Goal: Task Accomplishment & Management: Use online tool/utility

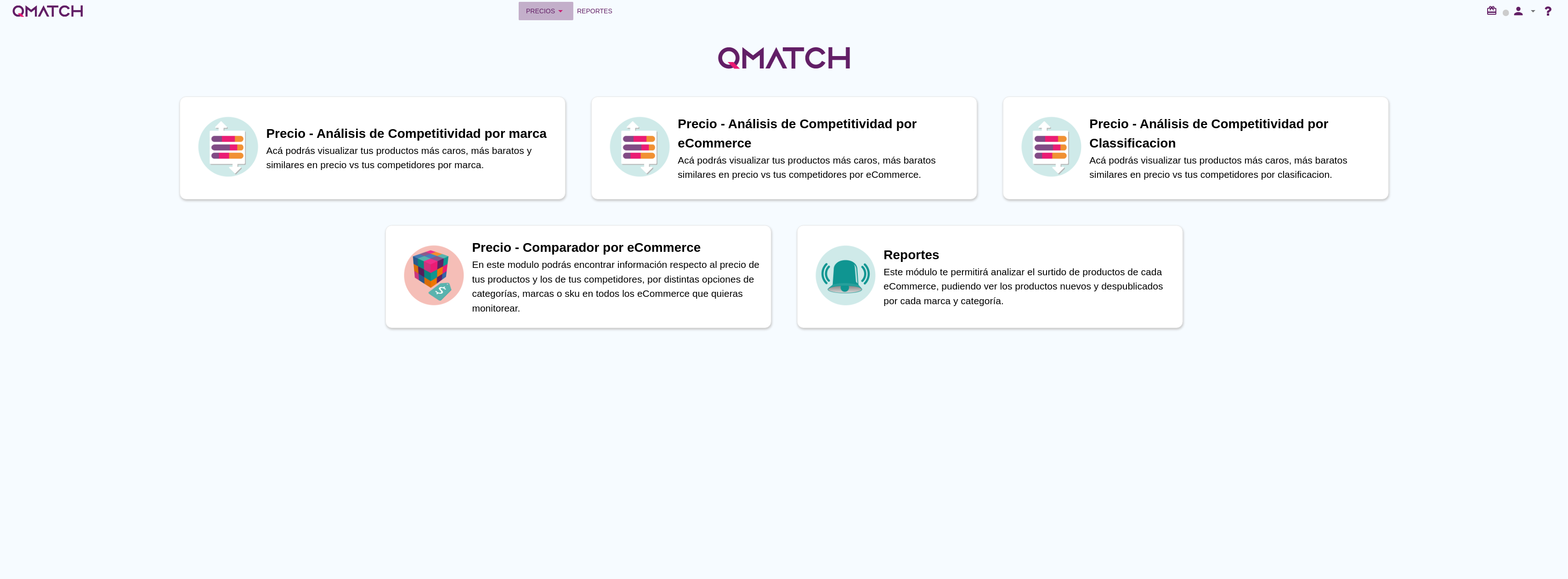
click at [547, 10] on div "Precios arrow_drop_down" at bounding box center [546, 11] width 40 height 11
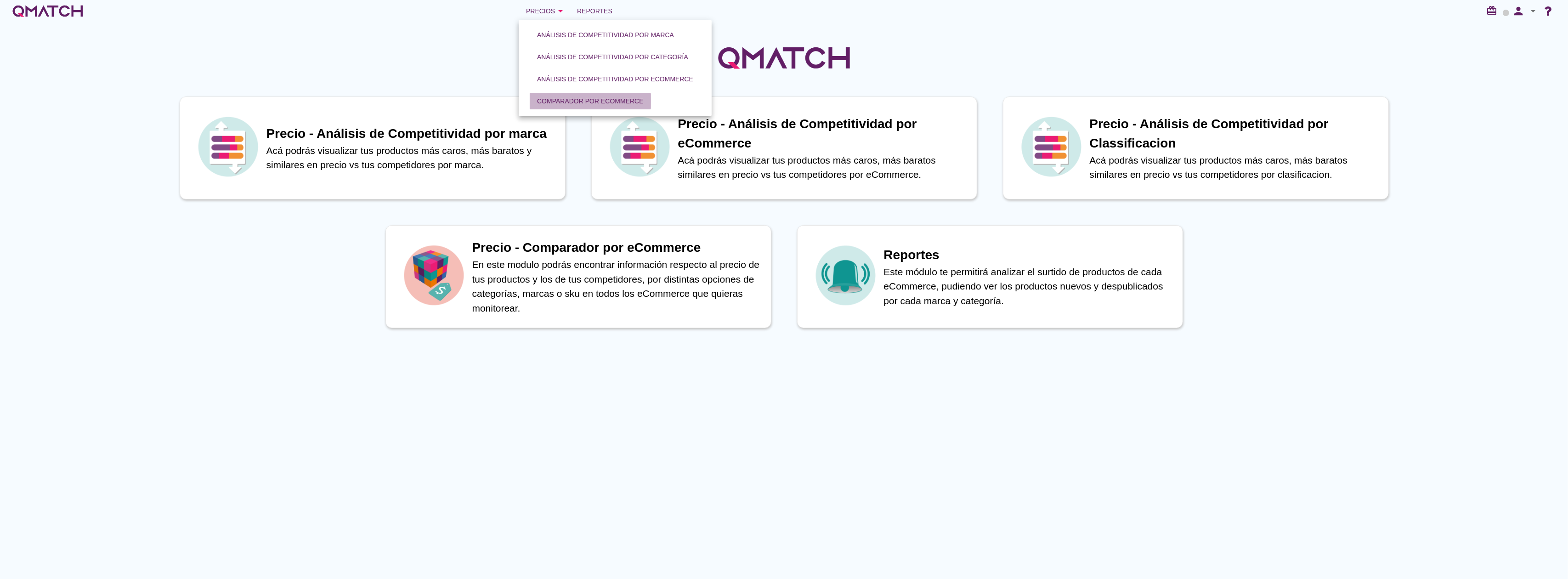
click at [561, 103] on div "Comparador por eCommerce" at bounding box center [590, 101] width 107 height 10
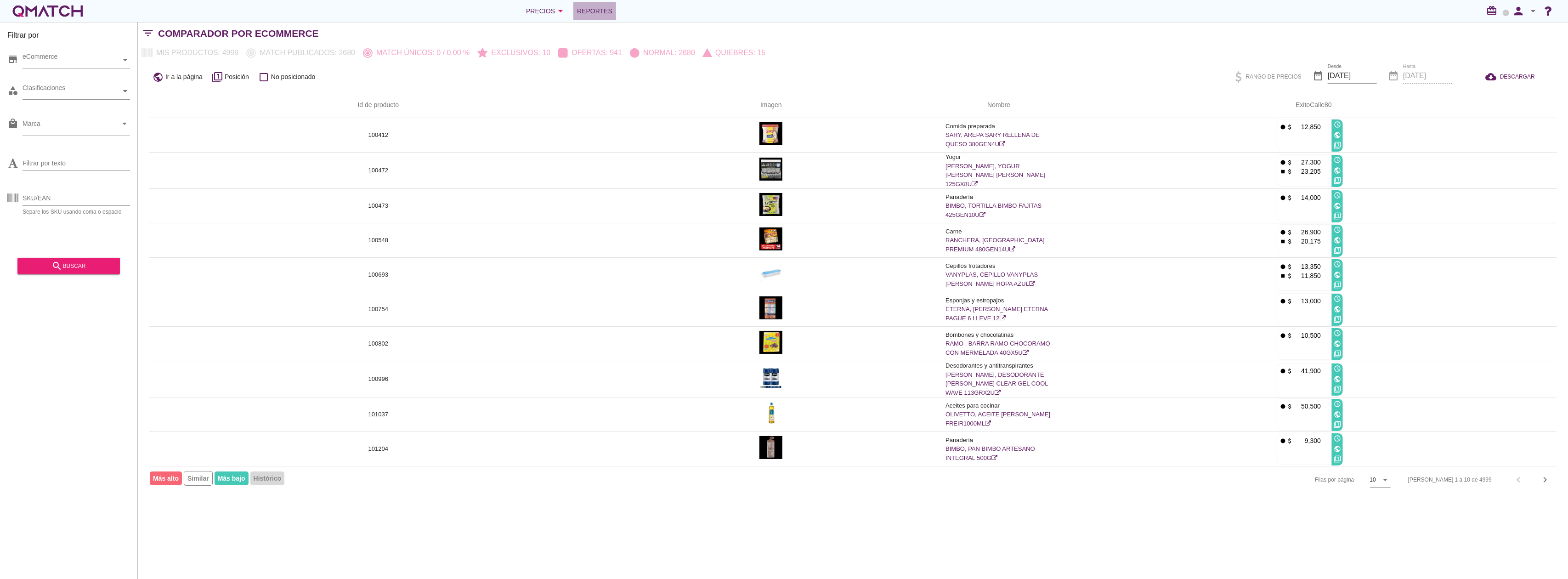
click at [591, 12] on span "Reportes" at bounding box center [594, 11] width 35 height 11
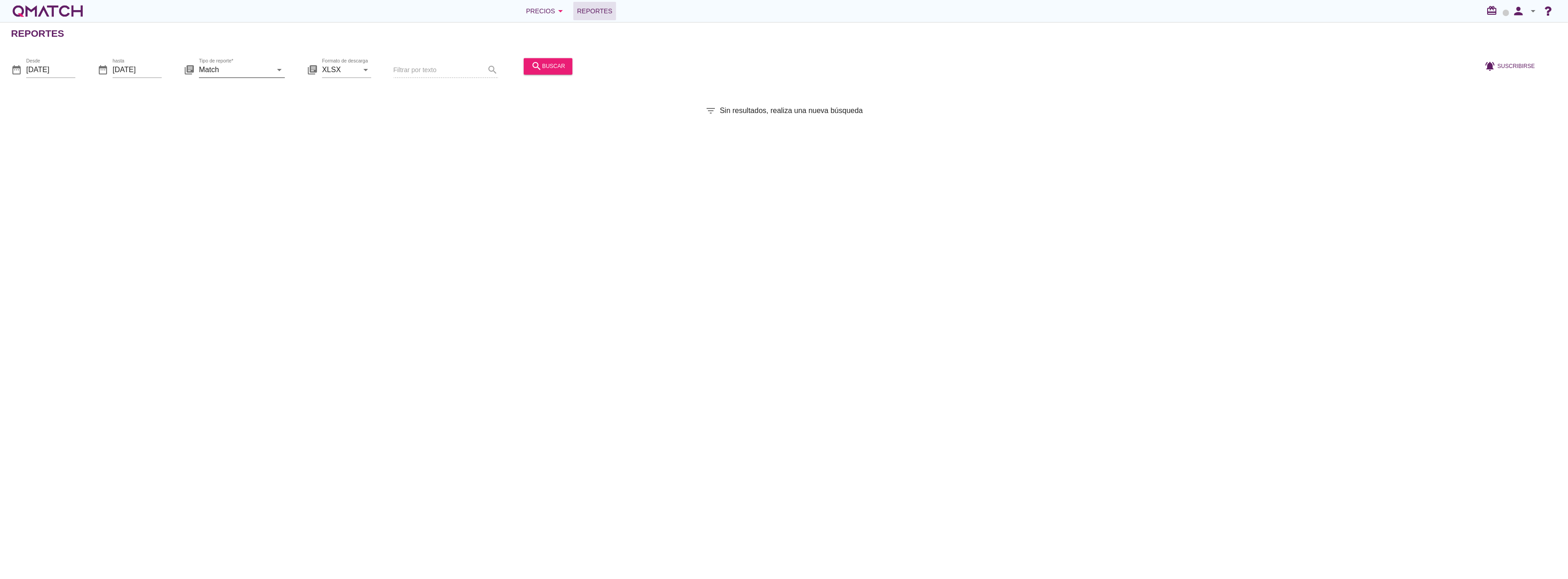
click at [239, 73] on input "Match" at bounding box center [235, 69] width 73 height 14
click at [254, 161] on div "Match con historicos" at bounding box center [254, 158] width 97 height 11
type input "Match con historicos"
click at [561, 67] on div "search buscar" at bounding box center [547, 66] width 34 height 11
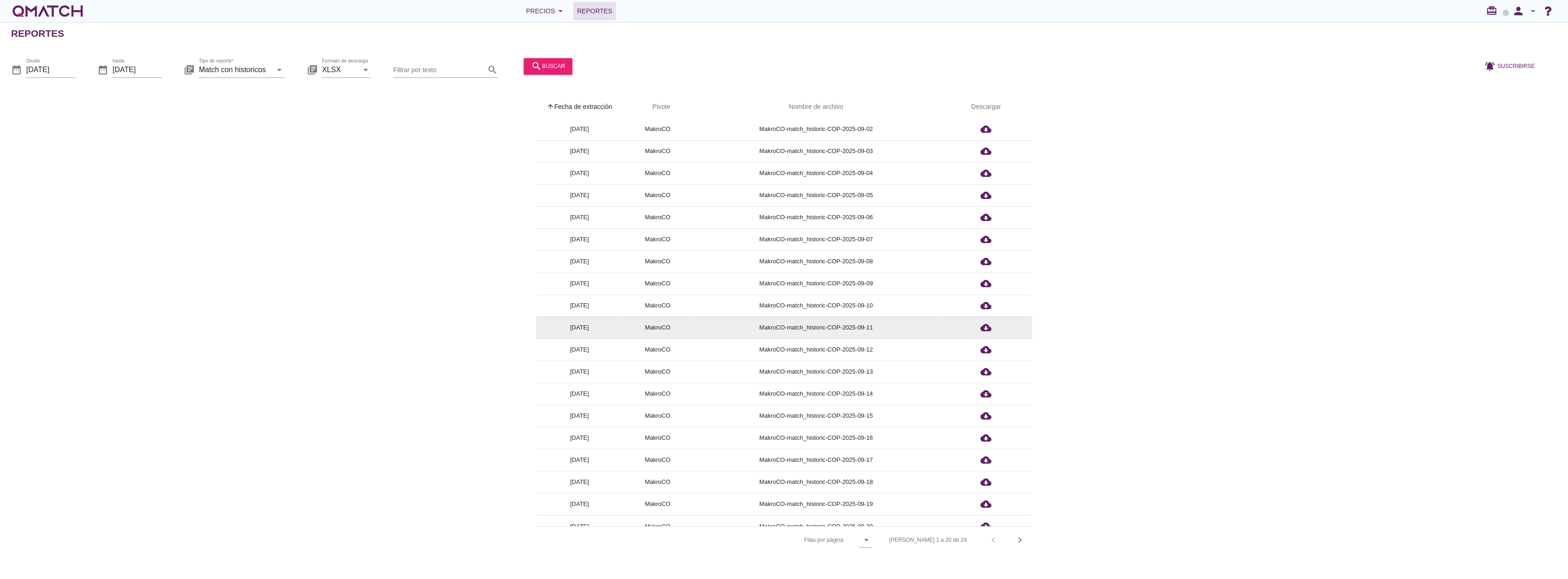
scroll to position [35, 0]
click at [1020, 537] on icon "chevron_right" at bounding box center [1021, 540] width 11 height 11
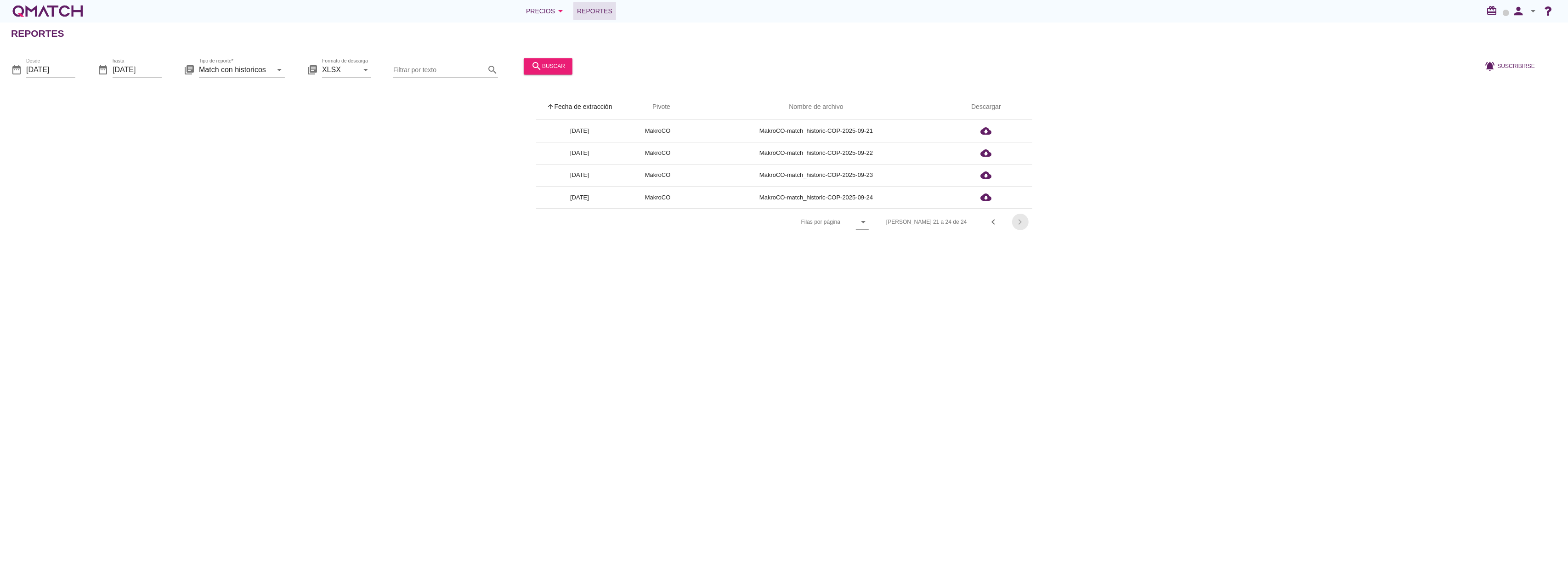
scroll to position [0, 0]
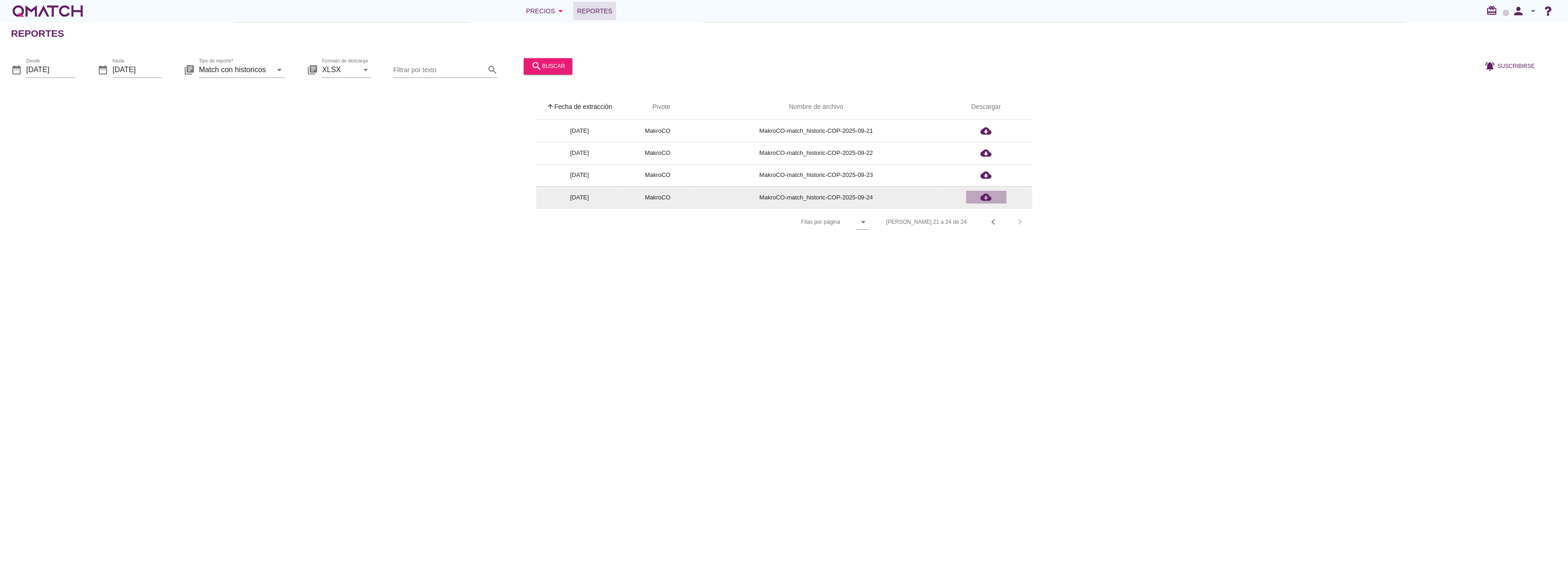
click at [987, 197] on icon "cloud_download" at bounding box center [986, 197] width 11 height 11
